Goal: Transaction & Acquisition: Purchase product/service

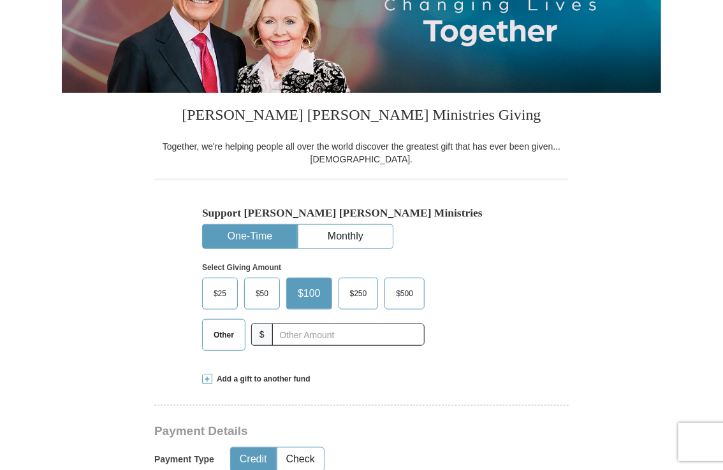
scroll to position [194, 0]
click at [301, 336] on input "text" at bounding box center [348, 335] width 152 height 22
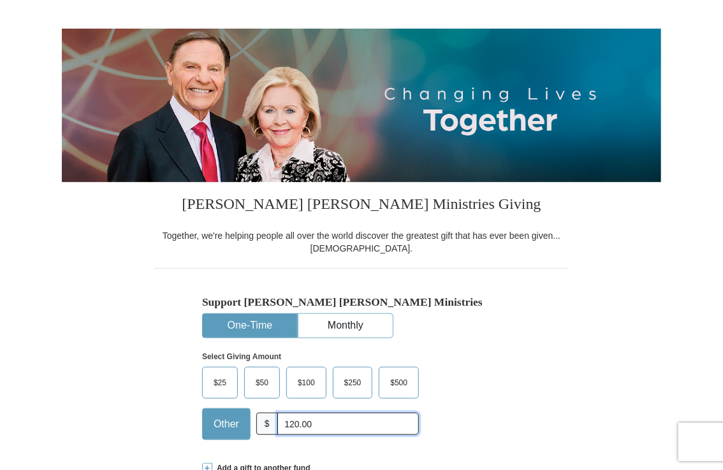
scroll to position [133, 0]
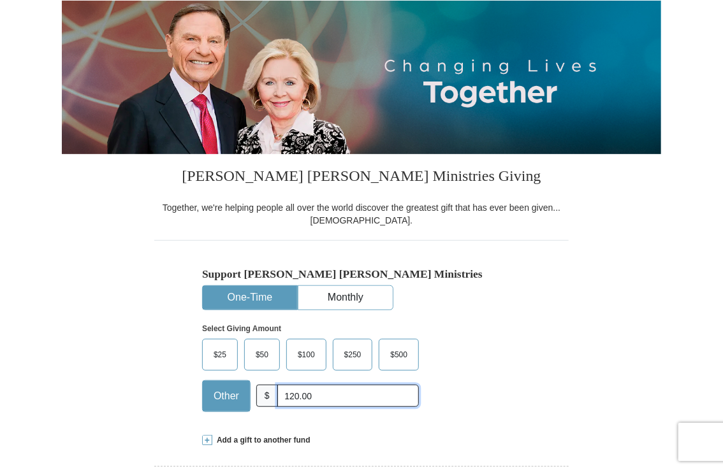
type input "120.00"
click at [206, 443] on span at bounding box center [207, 440] width 10 height 10
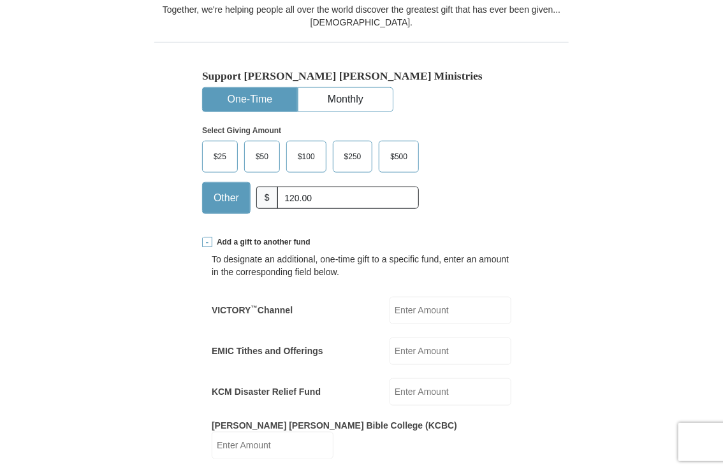
scroll to position [340, 0]
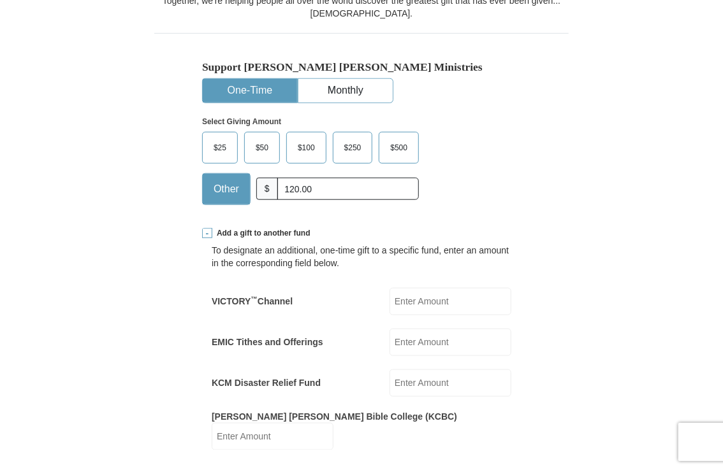
click at [417, 303] on input "VICTORY ™ Channel" at bounding box center [450, 301] width 122 height 27
type input "50.00"
click at [429, 344] on input "EMIC Tithes and Offerings" at bounding box center [450, 342] width 122 height 27
type input "50.00"
click at [413, 387] on input "KCM Disaster Relief Fund" at bounding box center [450, 383] width 122 height 27
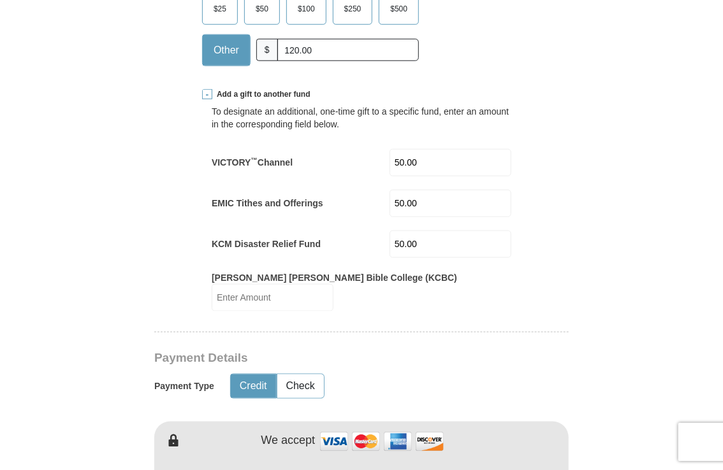
scroll to position [482, 0]
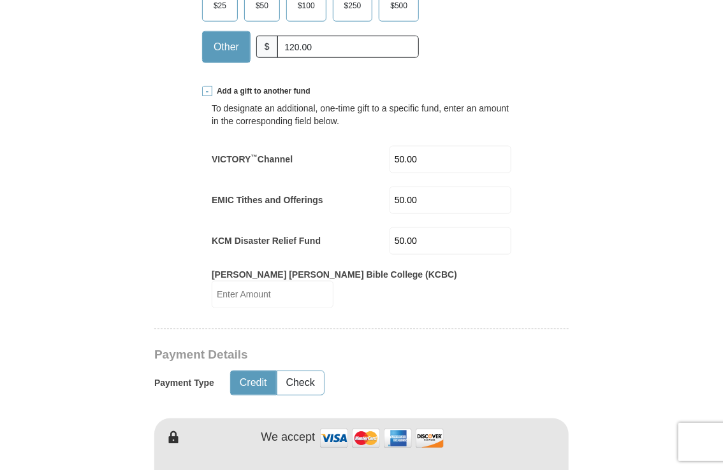
type input "50.00"
click at [206, 96] on span at bounding box center [207, 91] width 10 height 10
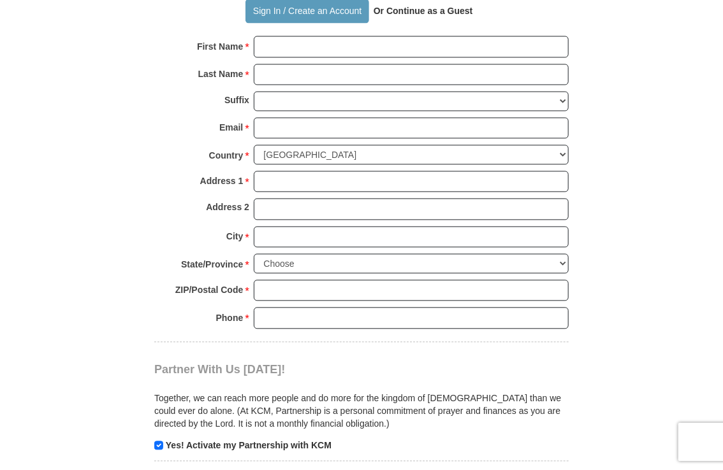
scroll to position [892, 0]
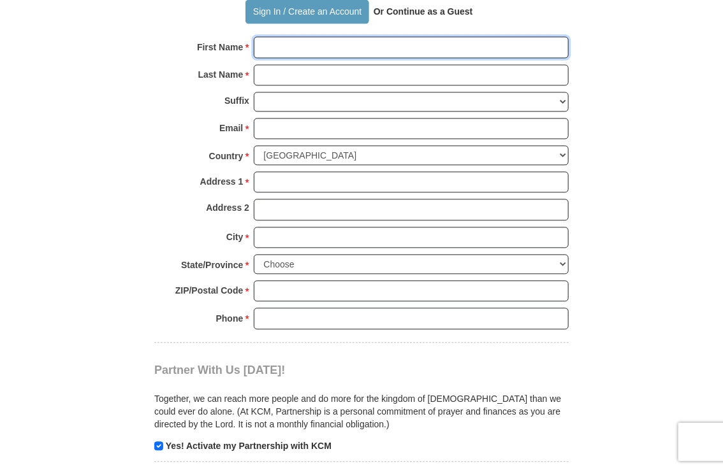
click at [289, 47] on input "First Name *" at bounding box center [411, 48] width 315 height 22
type input "[PERSON_NAME]"
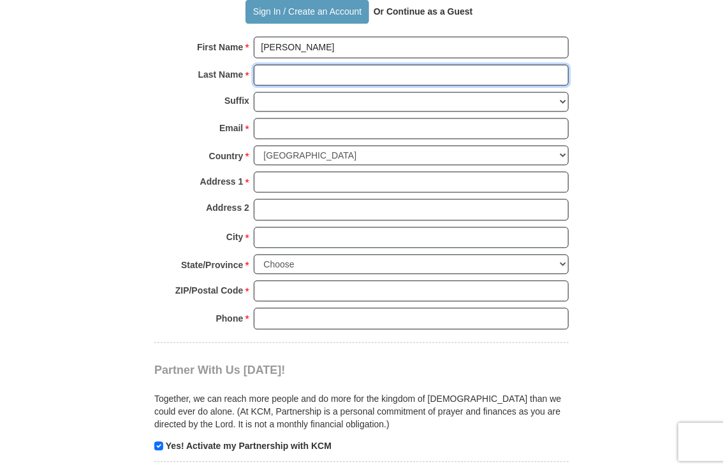
type input "[PERSON_NAME]"
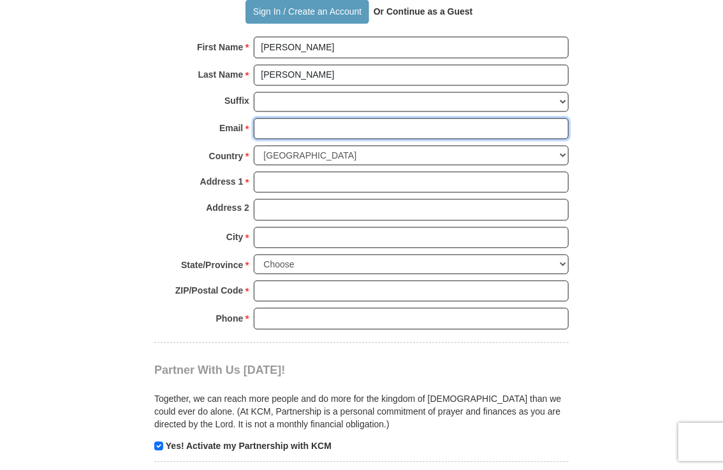
type input "[EMAIL_ADDRESS][DOMAIN_NAME]"
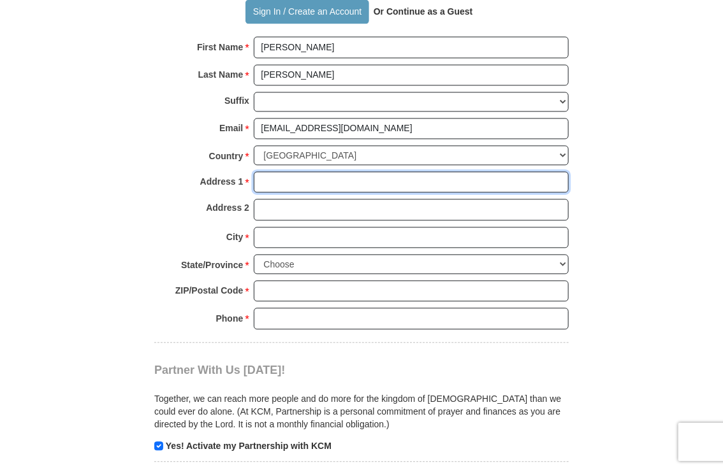
type input "[STREET_ADDRESS][PERSON_NAME]"
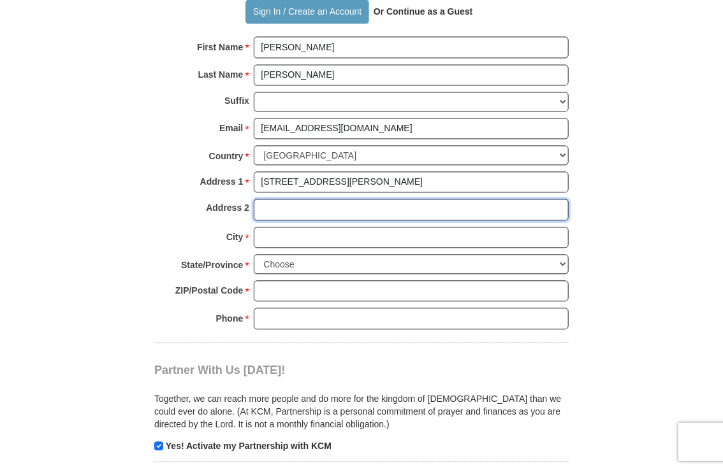
type input "[STREET_ADDRESS][PERSON_NAME]"
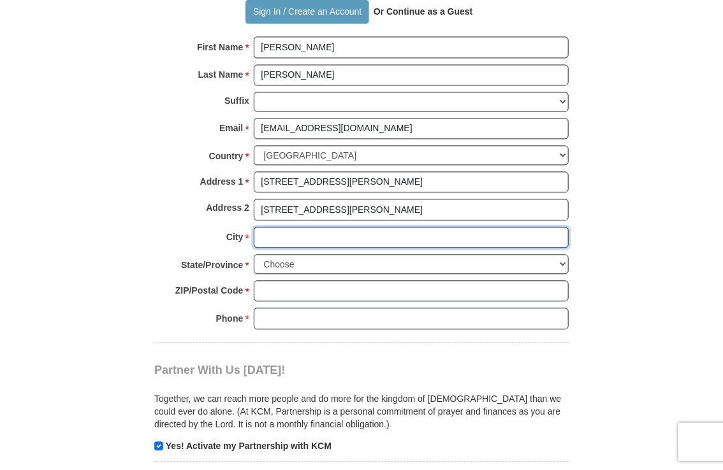
type input "Mentor"
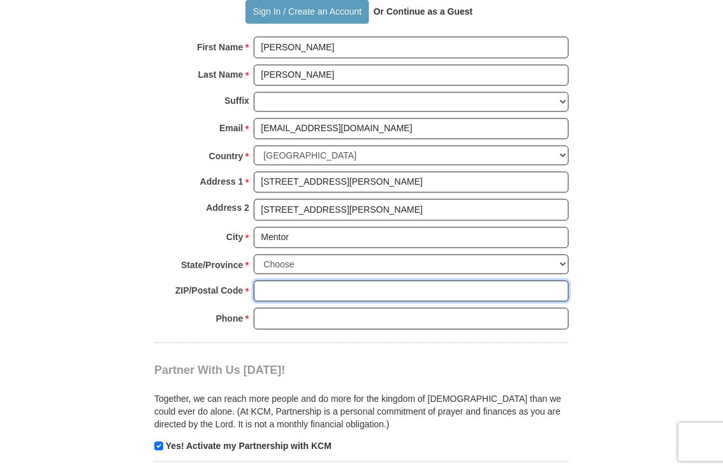
type input "44060"
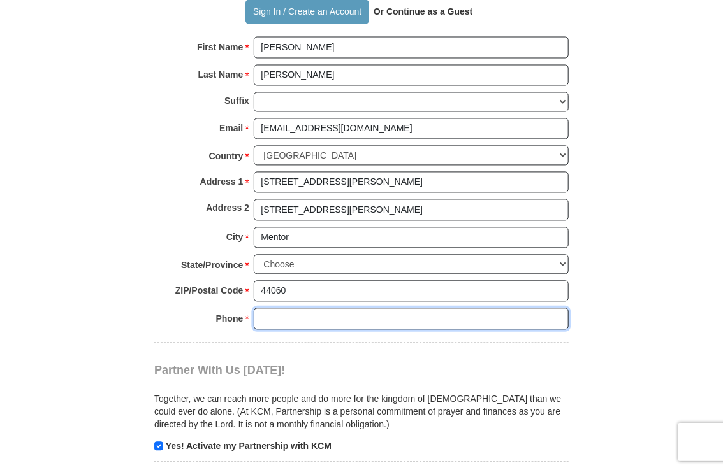
type input "[PHONE_NUMBER]"
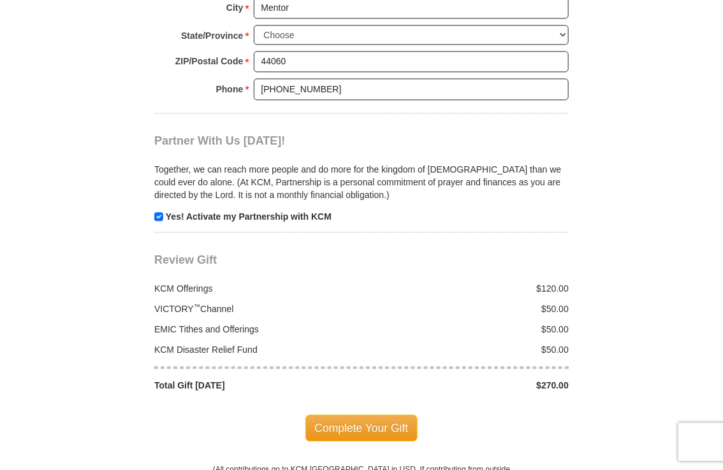
scroll to position [1127, 0]
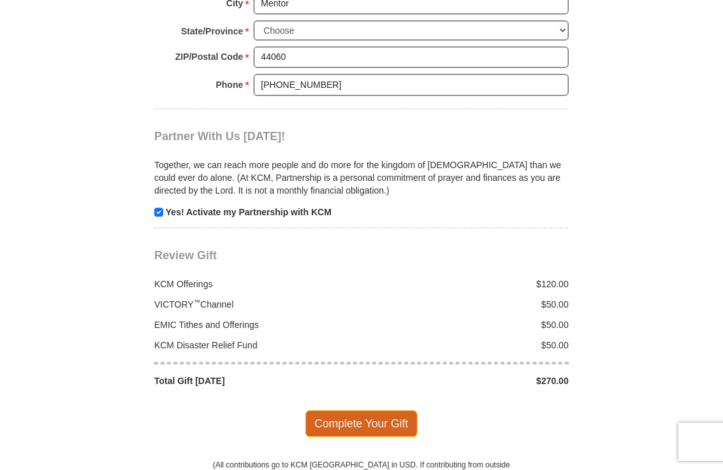
click at [379, 420] on span "Complete Your Gift" at bounding box center [361, 423] width 113 height 27
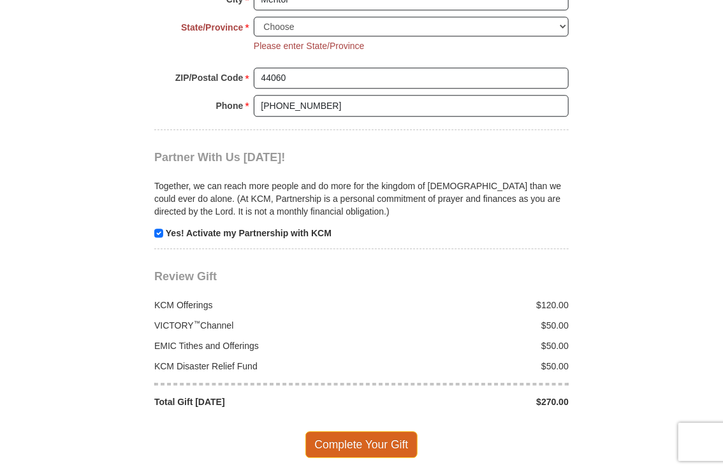
scroll to position [1131, 0]
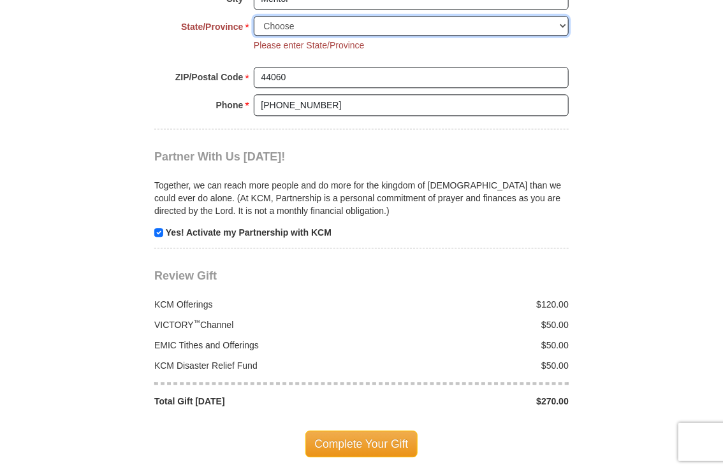
click at [377, 27] on select "Choose [US_STATE] [US_STATE] [US_STATE] [US_STATE] [US_STATE] Armed Forces Amer…" at bounding box center [411, 26] width 315 height 20
select select "OH"
click at [254, 16] on select "Choose [US_STATE] [US_STATE] [US_STATE] [US_STATE] [US_STATE] Armed Forces Amer…" at bounding box center [411, 26] width 315 height 20
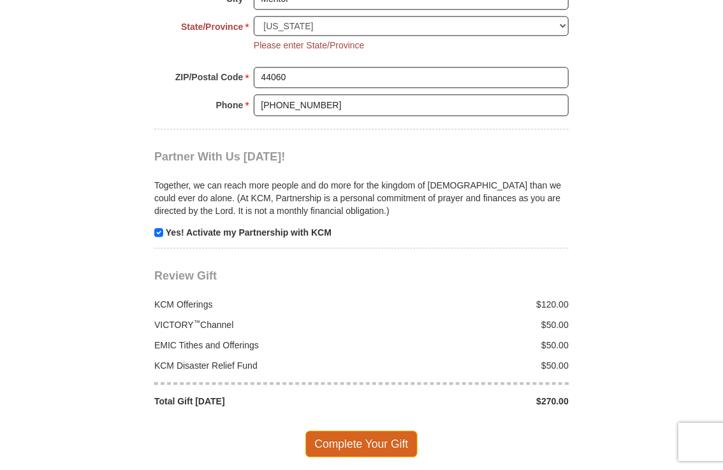
click at [362, 445] on span "Complete Your Gift" at bounding box center [361, 444] width 113 height 27
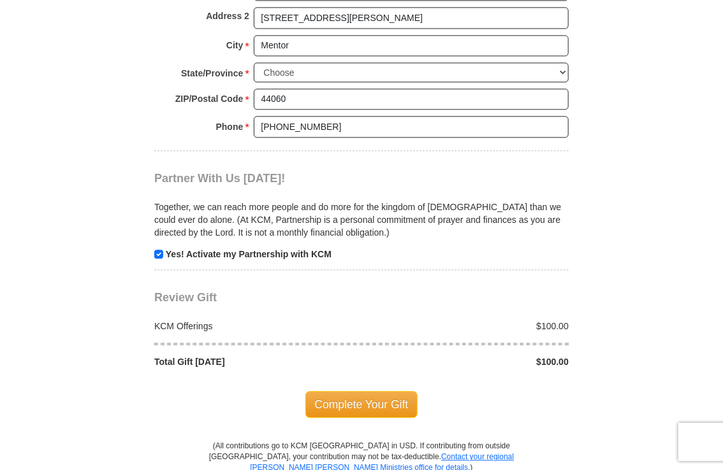
click at [698, 189] on body "Sign In Already have an account? Sign in for faster giving. Don't have an accou…" at bounding box center [361, 240] width 723 height 2649
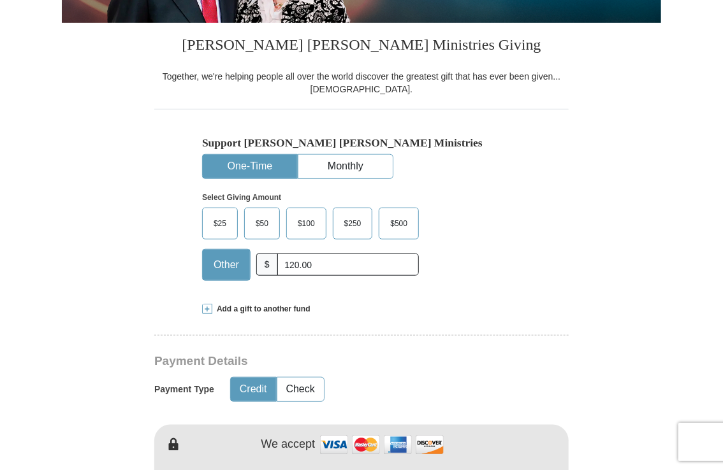
scroll to position [266, 0]
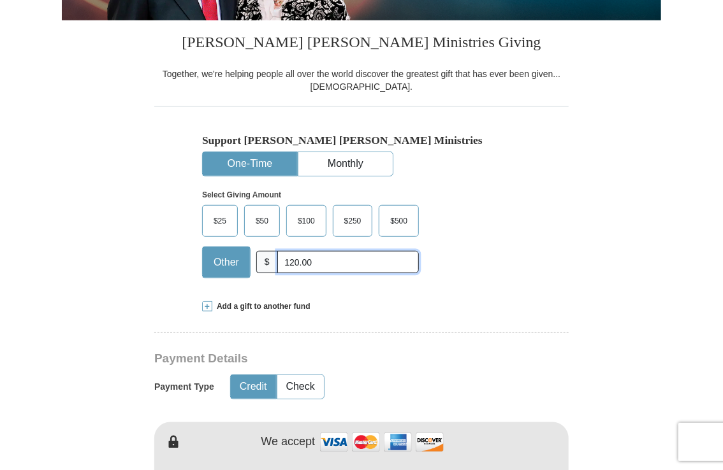
click at [326, 266] on input "120.00" at bounding box center [347, 262] width 141 height 22
click at [333, 266] on input "120.00" at bounding box center [347, 262] width 141 height 22
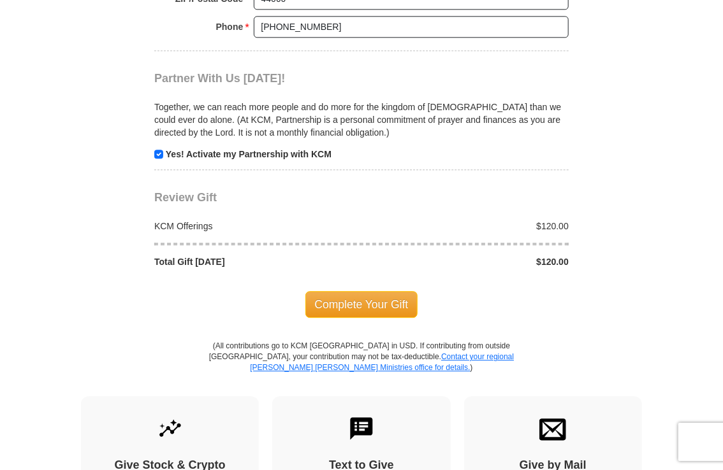
scroll to position [1186, 0]
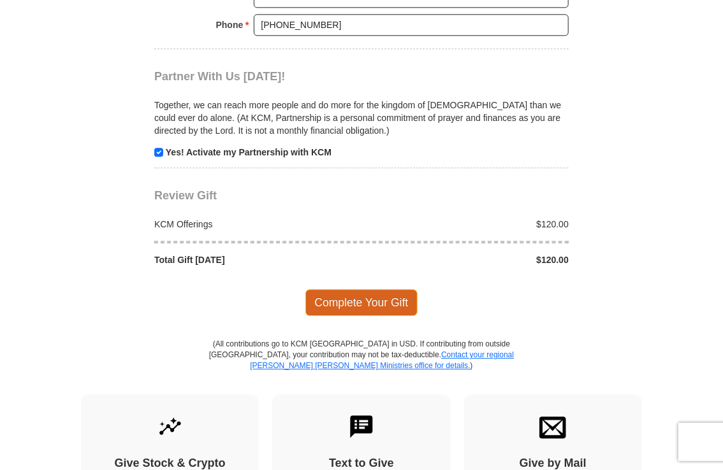
click at [374, 305] on span "Complete Your Gift" at bounding box center [361, 302] width 113 height 27
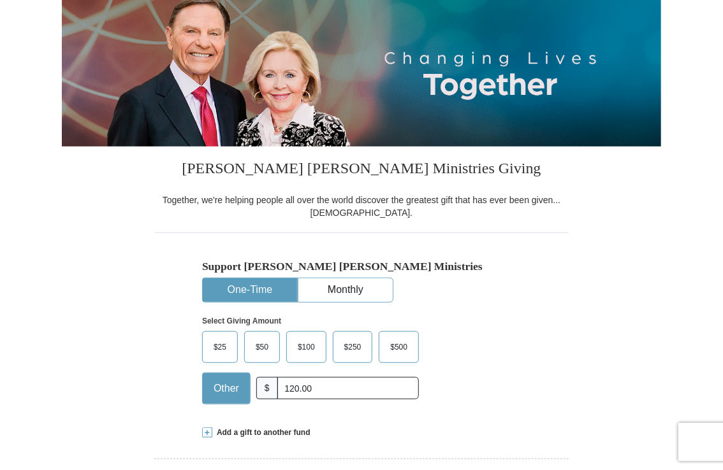
scroll to position [138, 0]
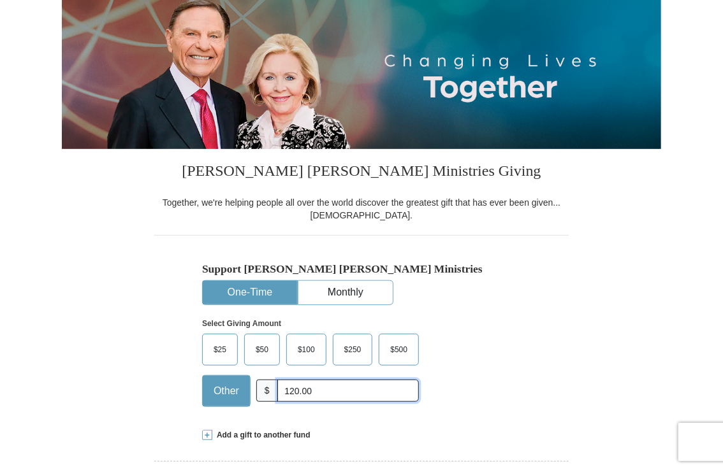
click at [322, 393] on input "120.00" at bounding box center [347, 391] width 141 height 22
type input "1"
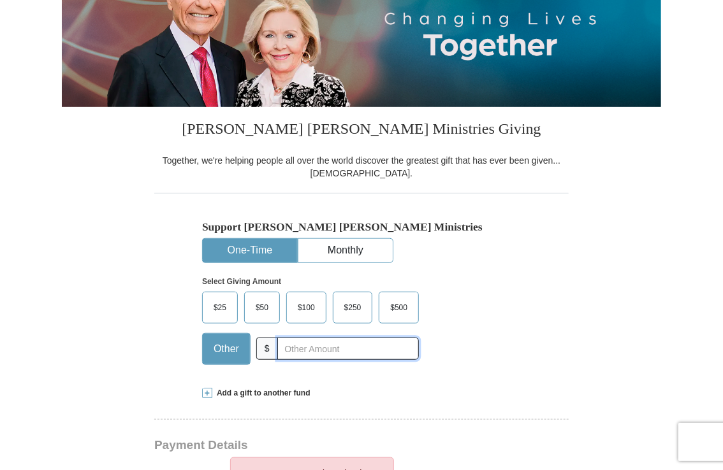
scroll to position [267, 0]
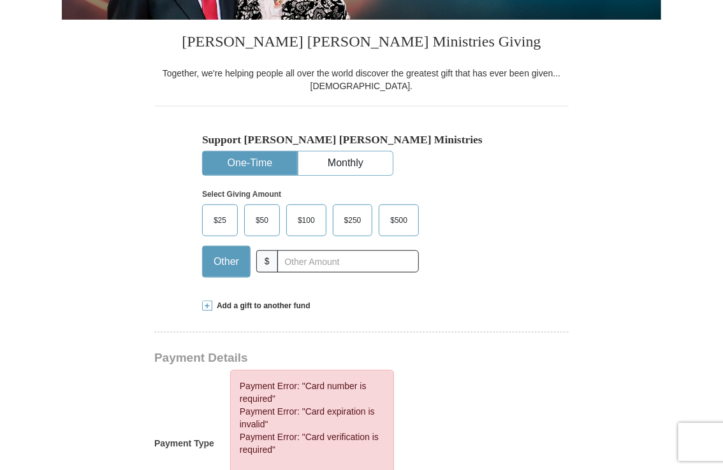
click at [208, 308] on span at bounding box center [207, 306] width 10 height 10
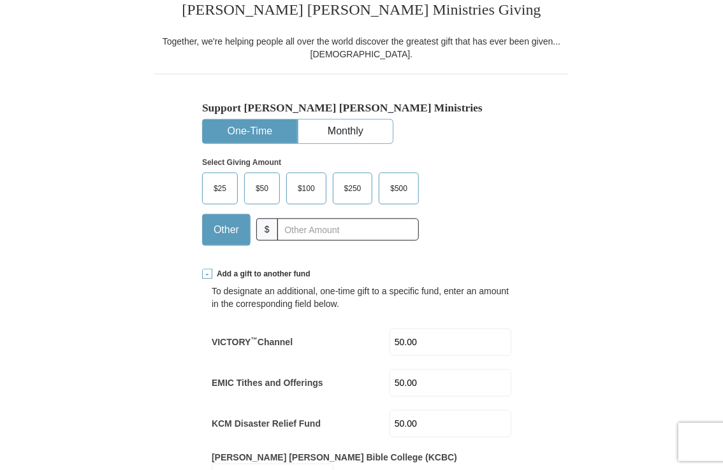
scroll to position [296, 0]
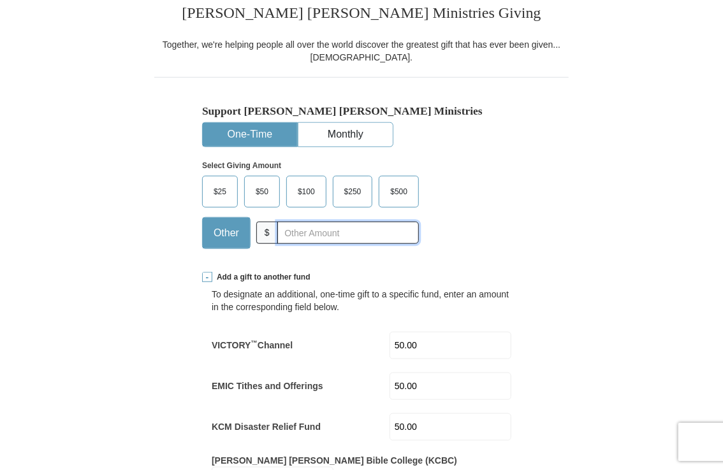
click at [298, 234] on input "text" at bounding box center [347, 233] width 141 height 22
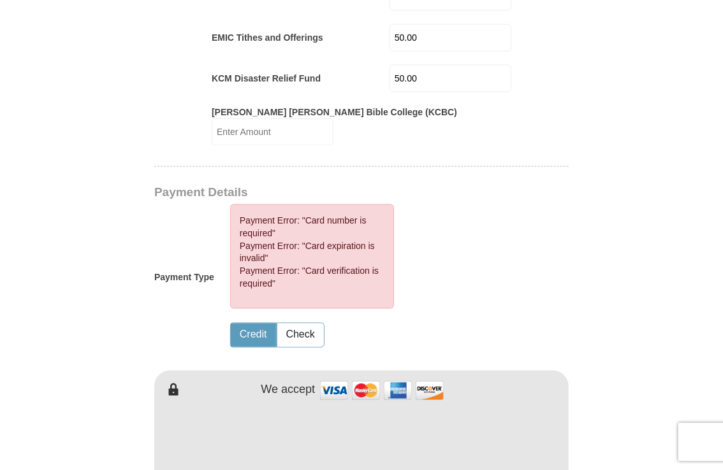
scroll to position [651, 0]
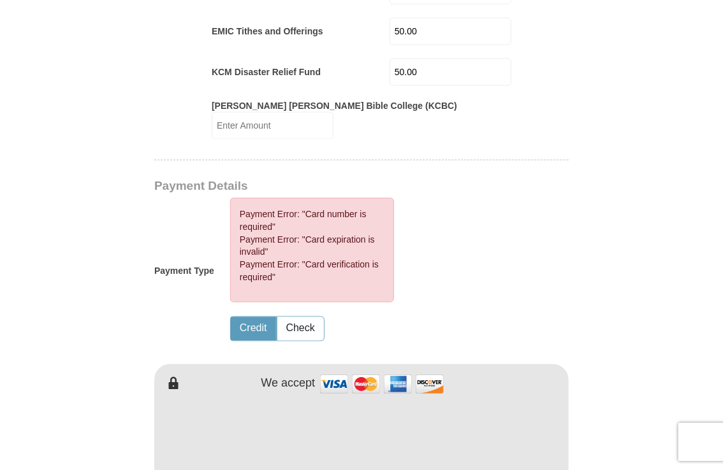
type input "120.00"
click at [250, 319] on button "Credit" at bounding box center [253, 329] width 45 height 24
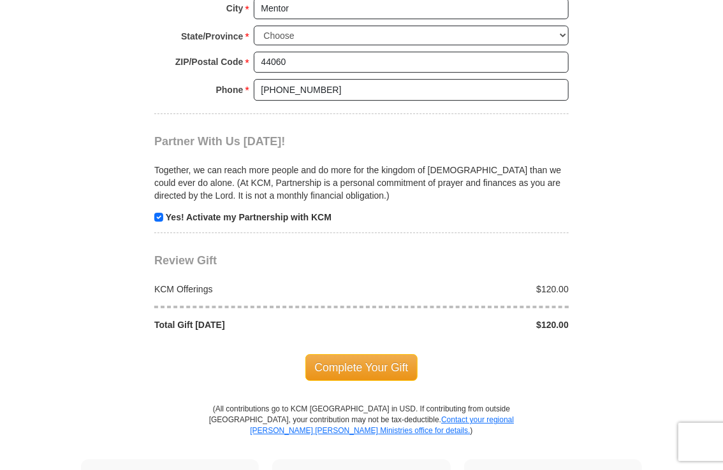
scroll to position [1448, 0]
click at [566, 319] on div "$120.00" at bounding box center [468, 325] width 214 height 13
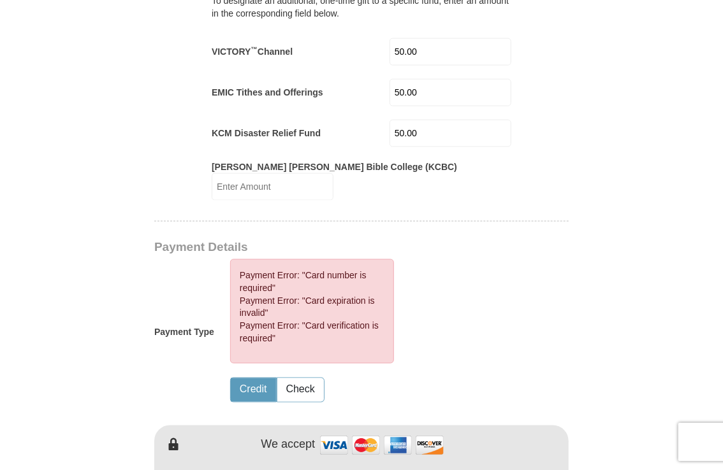
scroll to position [590, 0]
click at [570, 201] on form "Already have an account? Sign in for faster giving. Don't have an account? Crea…" at bounding box center [361, 389] width 599 height 1856
click at [427, 135] on input "50.00" at bounding box center [450, 132] width 122 height 27
type input "5"
click at [426, 92] on input "50.00" at bounding box center [450, 91] width 122 height 27
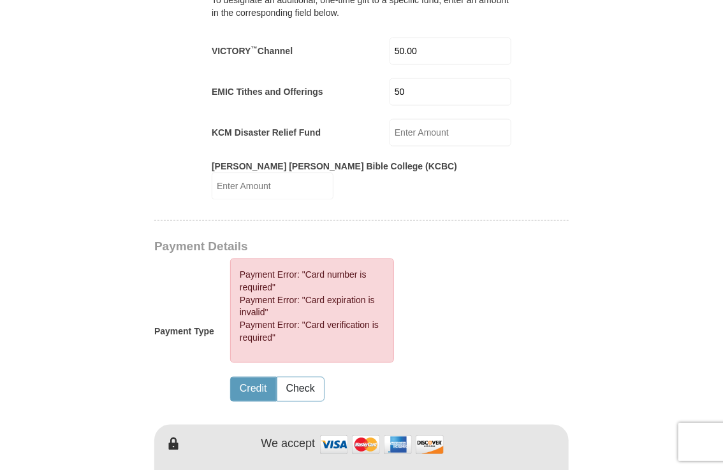
type input "5"
click at [428, 52] on input "50.00" at bounding box center [450, 51] width 122 height 27
type input "5"
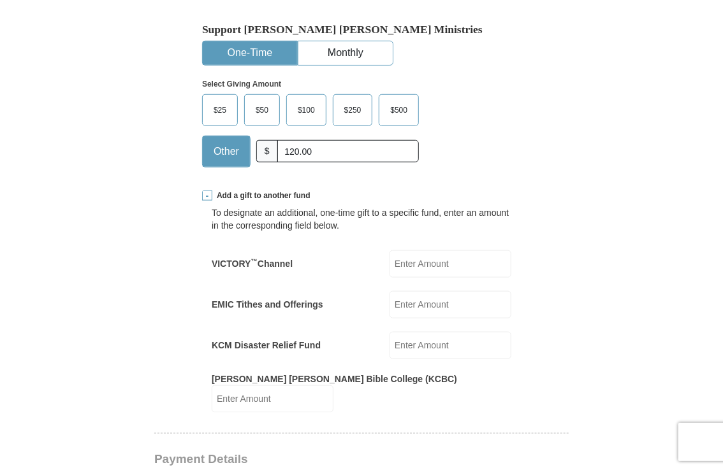
scroll to position [376, 0]
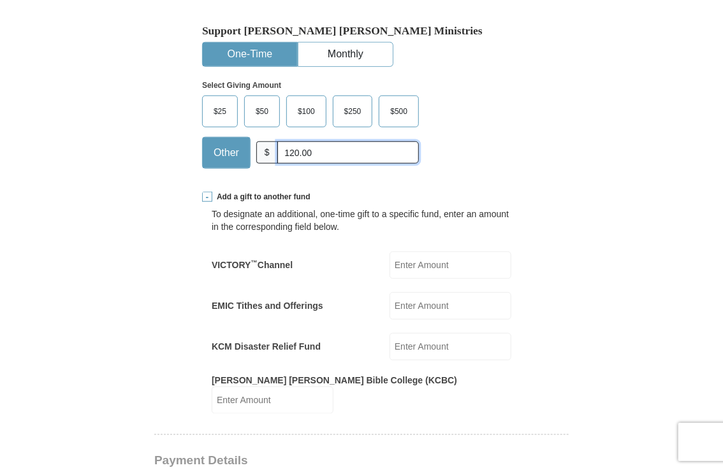
click at [315, 153] on input "120.00" at bounding box center [347, 152] width 141 height 22
type input "1"
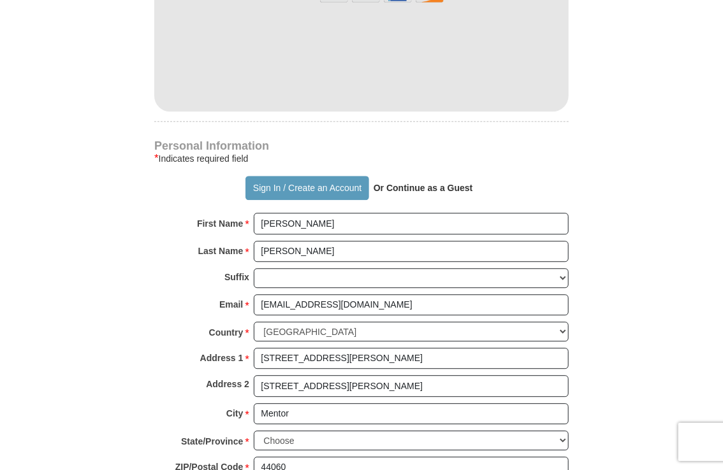
scroll to position [1044, 0]
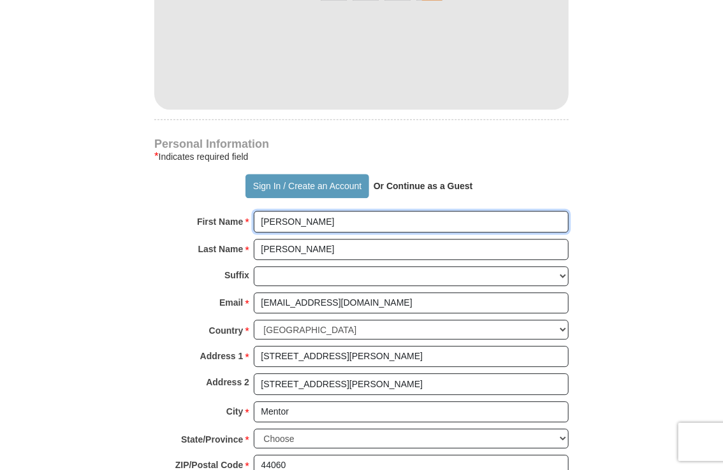
click at [294, 211] on input "[PERSON_NAME]" at bounding box center [411, 222] width 315 height 22
type input "L"
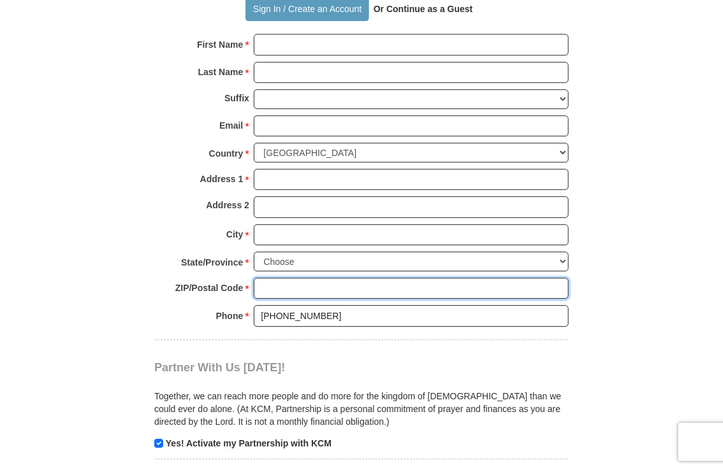
scroll to position [1223, 0]
